Goal: Transaction & Acquisition: Purchase product/service

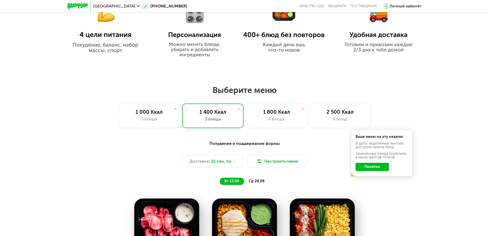
scroll to position [411, 0]
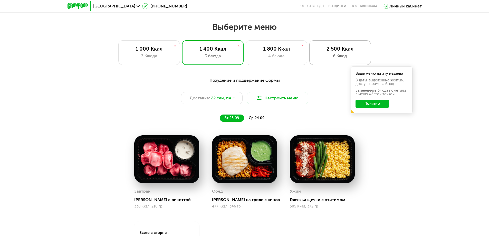
click at [331, 44] on div "2 500 Ккал 6 блюд" at bounding box center [340, 52] width 62 height 25
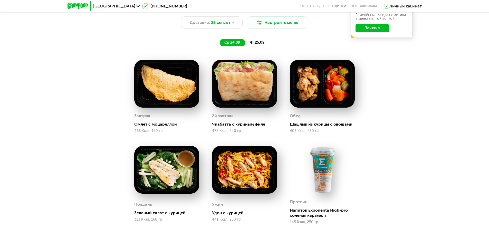
scroll to position [514, 0]
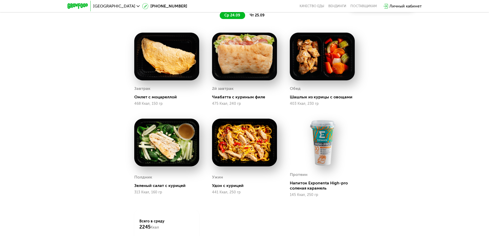
click at [147, 154] on img at bounding box center [166, 143] width 65 height 48
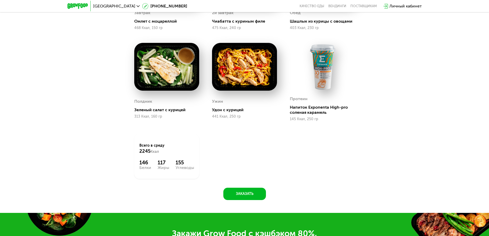
scroll to position [591, 0]
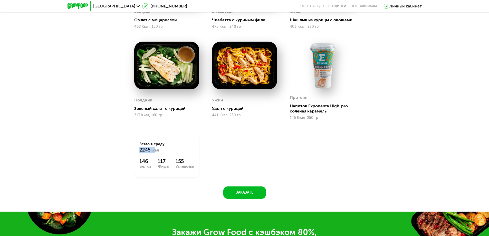
drag, startPoint x: 151, startPoint y: 150, endPoint x: 155, endPoint y: 149, distance: 4.2
click at [155, 149] on div "Всего в среду 2245 Ккал 146 Белки 117 Жиры 155 Углеводы" at bounding box center [166, 155] width 65 height 45
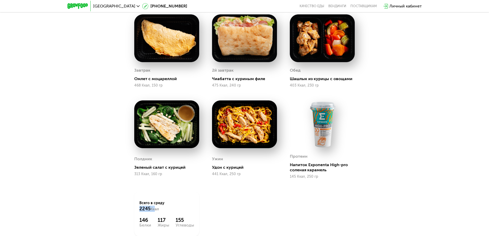
scroll to position [360, 0]
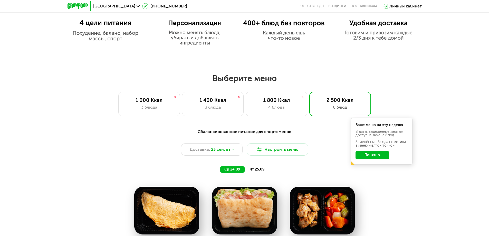
click at [262, 171] on span "чт 25.09" at bounding box center [257, 169] width 15 height 4
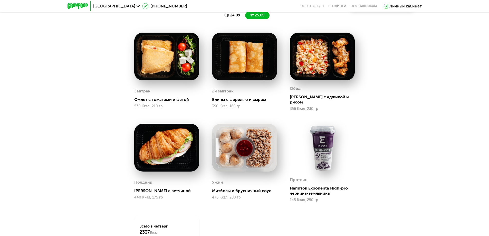
scroll to position [616, 0]
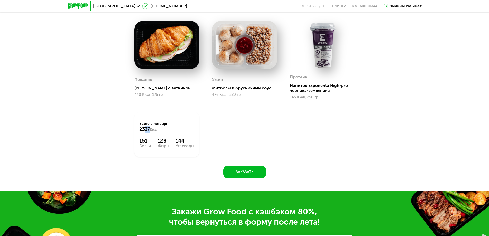
drag, startPoint x: 151, startPoint y: 125, endPoint x: 139, endPoint y: 125, distance: 12.1
click at [140, 126] on div "Всего в [DATE] 2337 Ккал" at bounding box center [166, 126] width 55 height 11
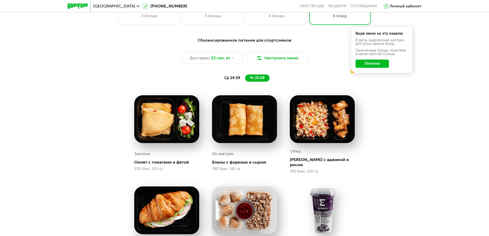
scroll to position [462, 0]
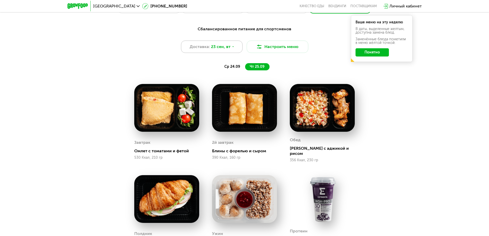
click at [221, 43] on div "Доставка: [DATE]" at bounding box center [212, 47] width 62 height 12
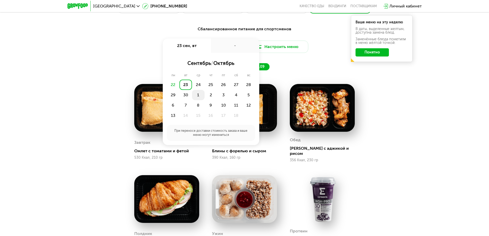
click at [198, 98] on div "1" at bounding box center [198, 95] width 13 height 10
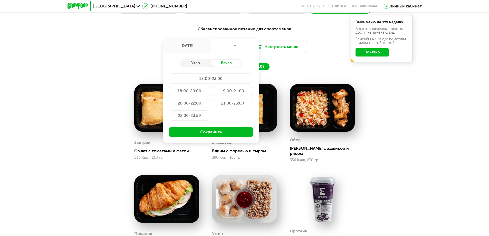
click at [199, 79] on div "18:00-23:00" at bounding box center [211, 78] width 84 height 10
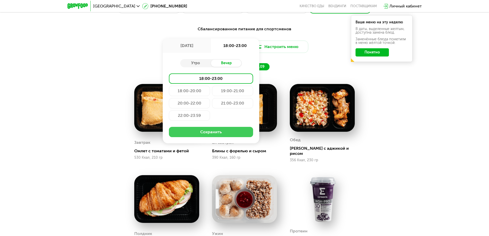
click at [205, 133] on button "Сохранить" at bounding box center [211, 132] width 84 height 10
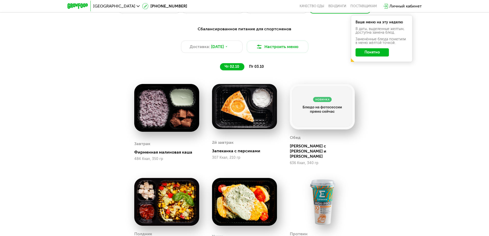
click at [162, 118] on img at bounding box center [166, 108] width 65 height 48
drag, startPoint x: 162, startPoint y: 118, endPoint x: 151, endPoint y: 125, distance: 13.3
click at [153, 119] on img at bounding box center [166, 108] width 65 height 48
click at [144, 145] on div "Завтрак" at bounding box center [142, 144] width 16 height 8
click at [157, 153] on div "Завтрак Фирменная малиновая каша 484 Ккал, 350 гр" at bounding box center [166, 150] width 65 height 29
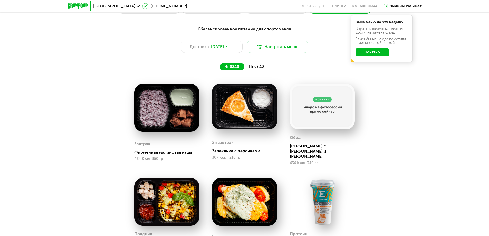
click at [318, 117] on img at bounding box center [322, 106] width 65 height 45
drag, startPoint x: 325, startPoint y: 149, endPoint x: 360, endPoint y: 151, distance: 34.2
click at [360, 151] on div "[PERSON_NAME] с соусом и эларджи 636 Ккал, 340 гр" at bounding box center [323, 125] width 78 height 94
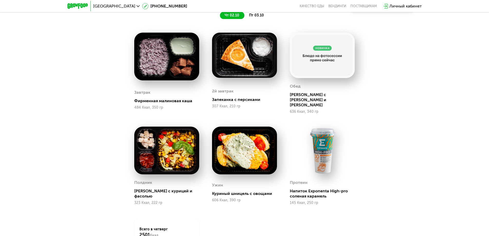
click at [360, 151] on div "Протеин Напиток Exponenta High-pro соленая карамель 145 Ккал, 250 гр" at bounding box center [323, 165] width 78 height 91
click at [299, 62] on img at bounding box center [322, 55] width 65 height 45
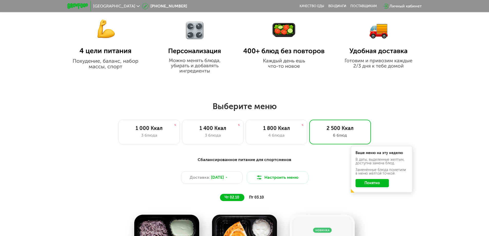
scroll to position [360, 0]
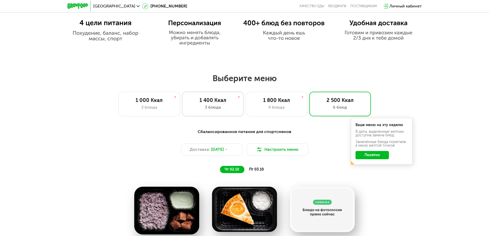
click at [193, 107] on div "3 блюда" at bounding box center [212, 107] width 51 height 6
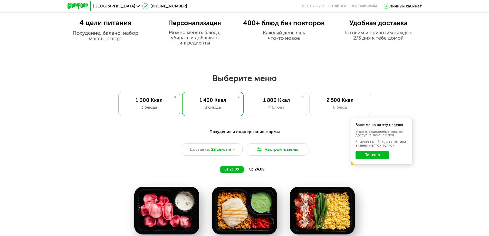
click at [165, 101] on div "1 000 Ккал" at bounding box center [149, 100] width 51 height 6
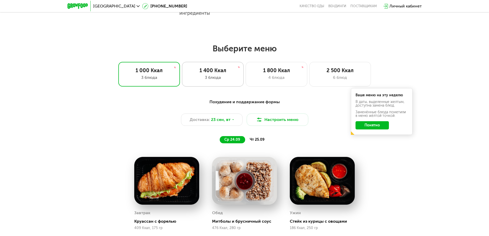
scroll to position [385, 0]
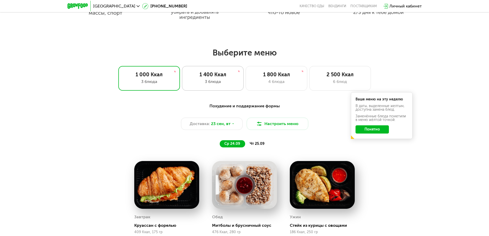
click at [218, 77] on div "1 400 Ккал" at bounding box center [212, 74] width 51 height 6
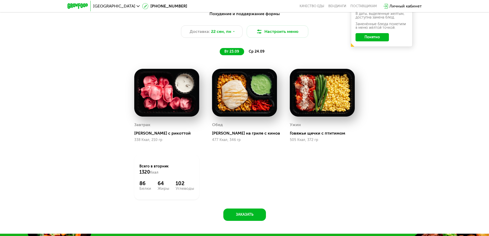
scroll to position [437, 0]
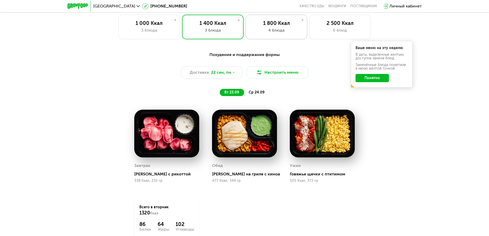
click at [259, 33] on div "4 блюда" at bounding box center [276, 30] width 51 height 6
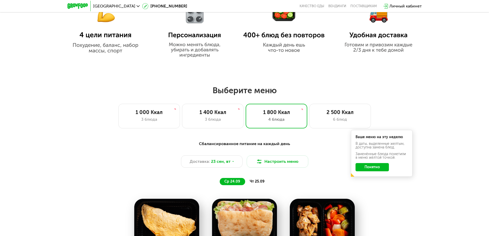
scroll to position [385, 0]
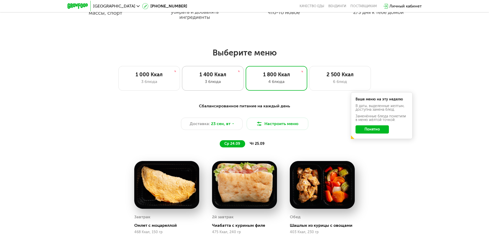
click at [209, 78] on div "1 400 Ккал" at bounding box center [212, 74] width 51 height 6
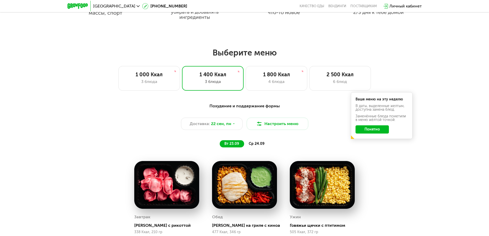
click at [257, 145] on span "ср 24.09" at bounding box center [257, 144] width 16 height 4
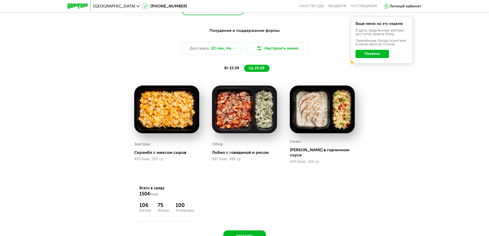
scroll to position [462, 0]
